Goal: Transaction & Acquisition: Purchase product/service

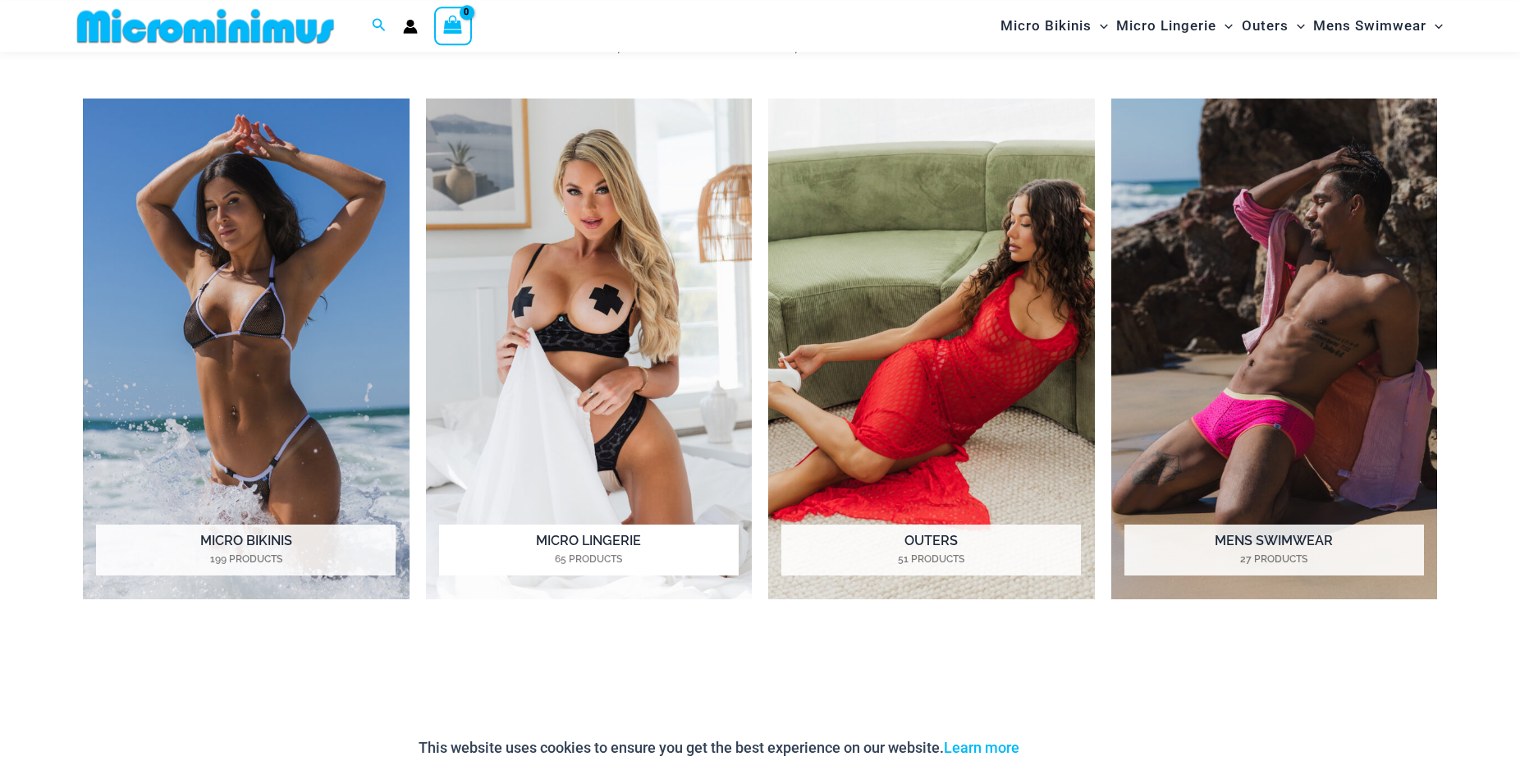
scroll to position [906, 0]
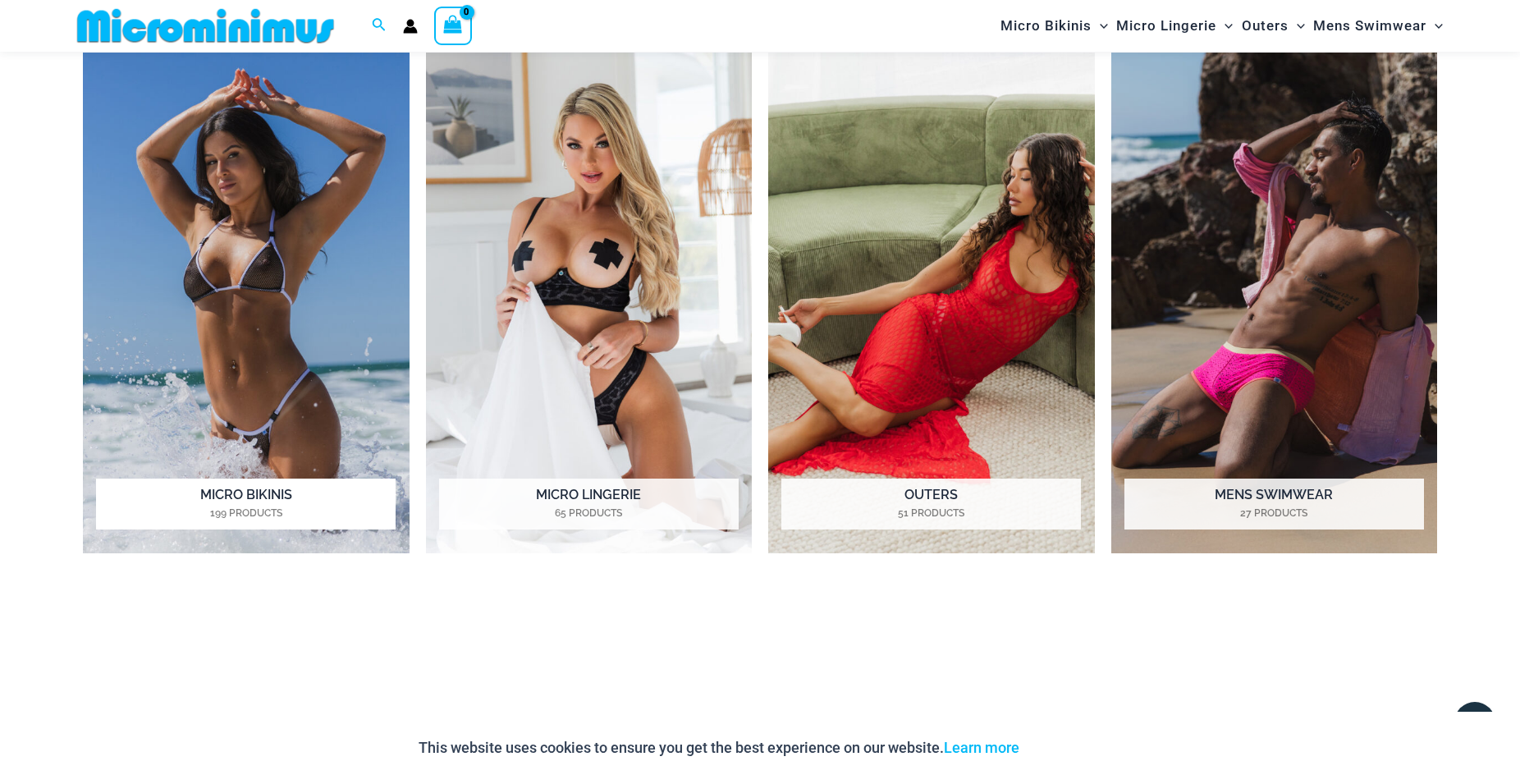
click at [246, 501] on h2 "Micro Bikinis 199 Products" at bounding box center [246, 503] width 300 height 51
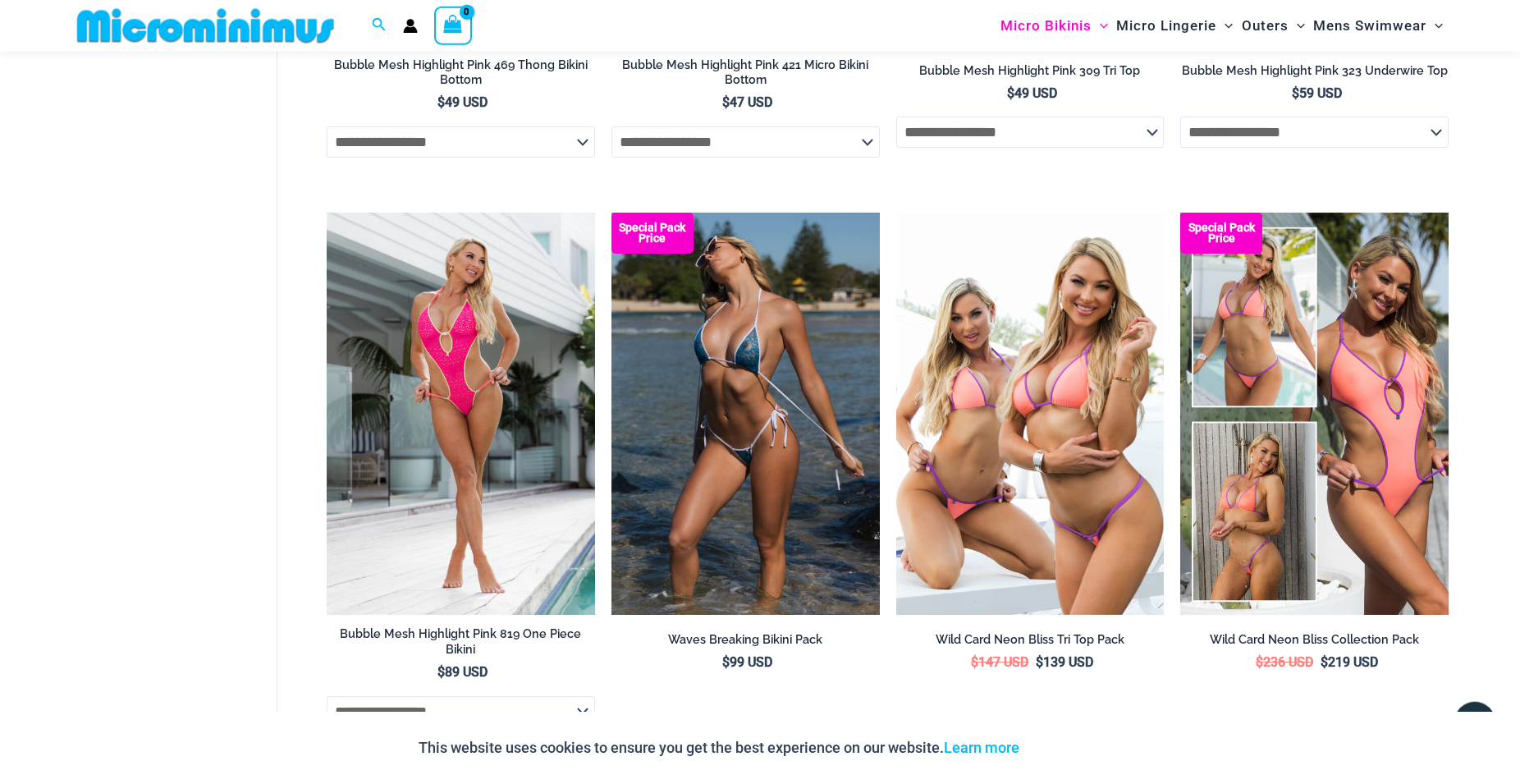
scroll to position [4602, 0]
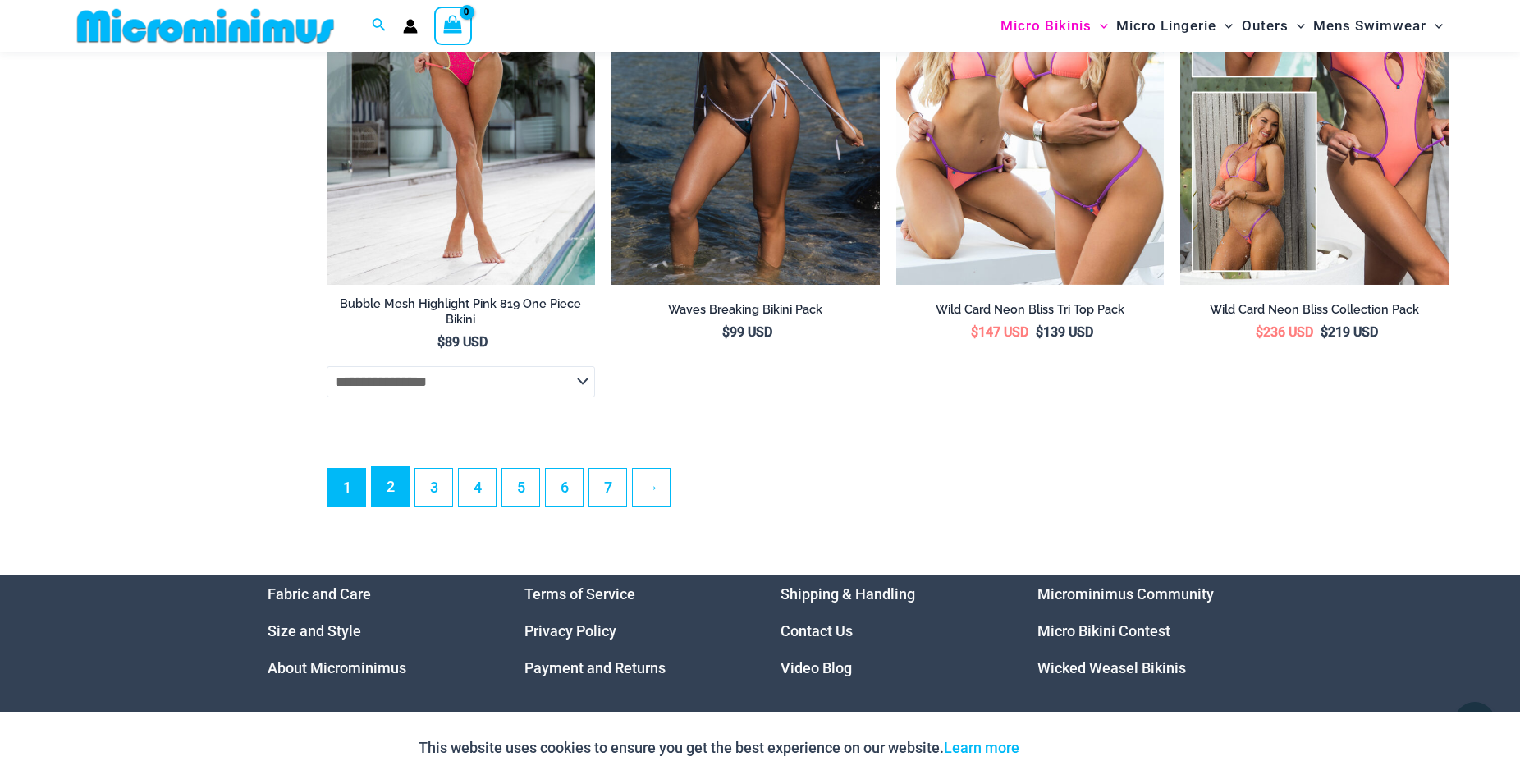
click at [404, 505] on link "2" at bounding box center [390, 486] width 37 height 38
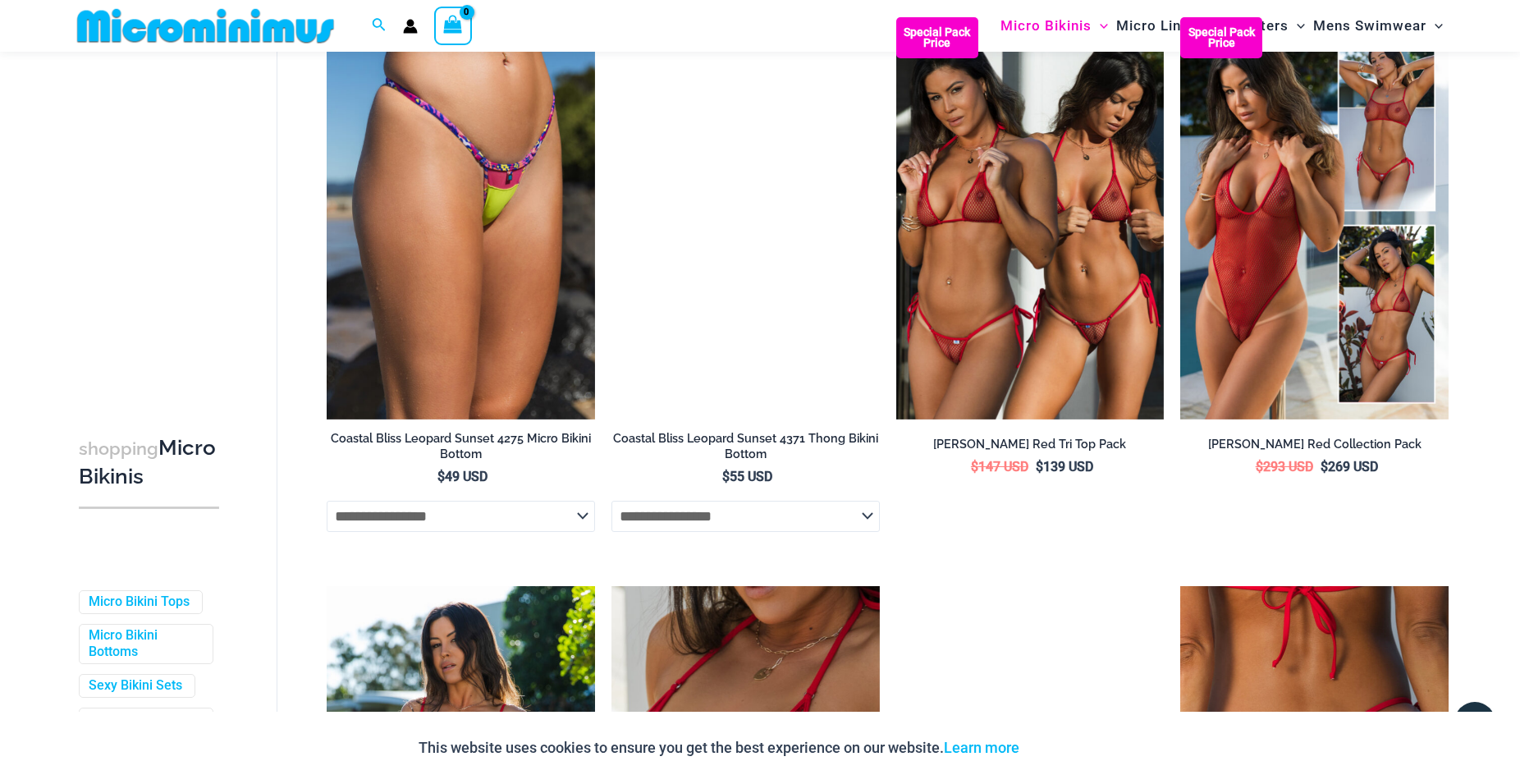
scroll to position [2830, 0]
